Goal: Information Seeking & Learning: Learn about a topic

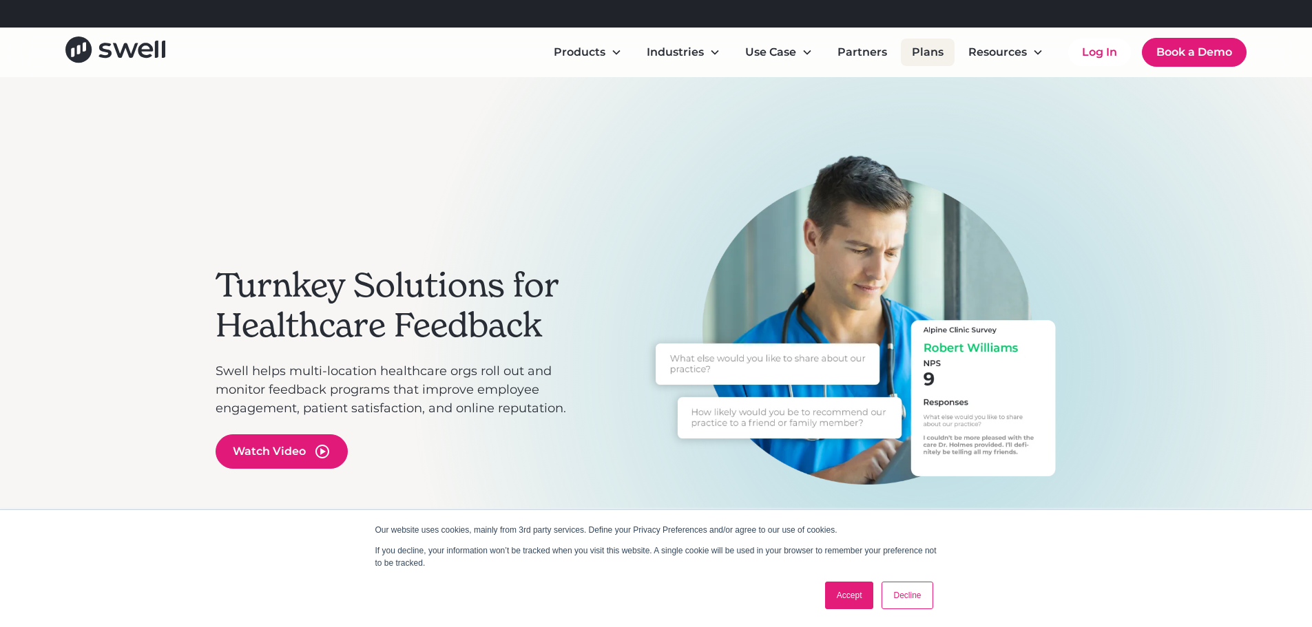
click at [925, 54] on link "Plans" at bounding box center [928, 53] width 54 height 28
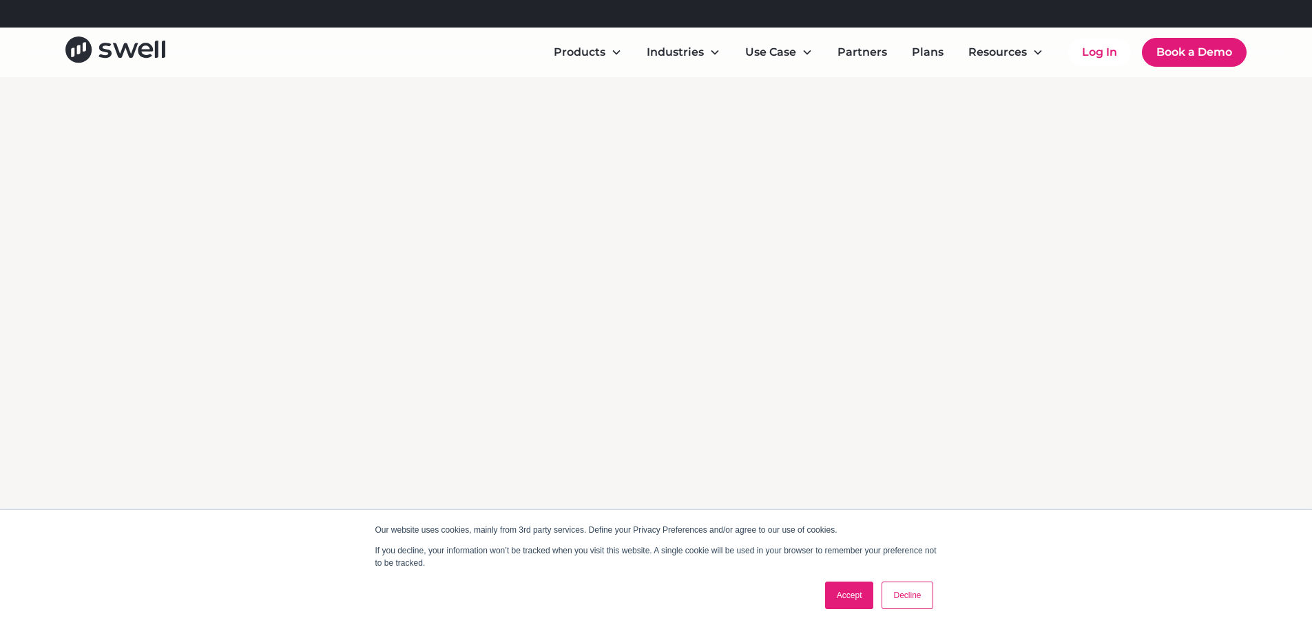
click at [925, 54] on link "Plans" at bounding box center [928, 53] width 54 height 28
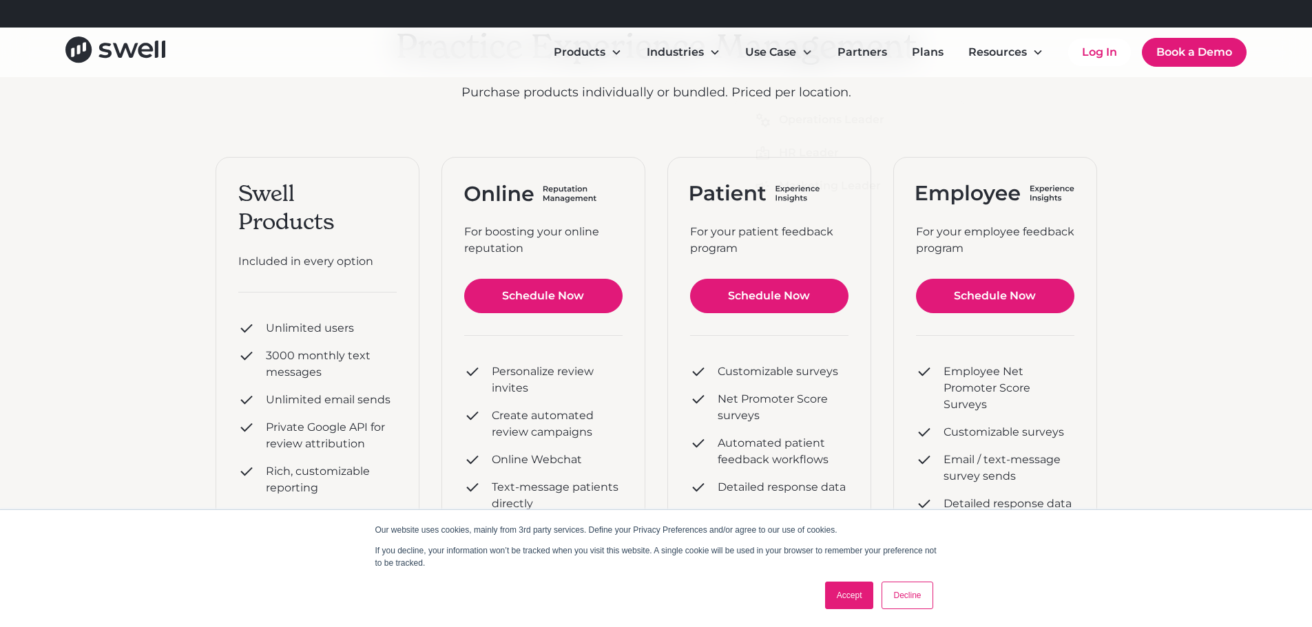
scroll to position [143, 0]
